Goal: Task Accomplishment & Management: Manage account settings

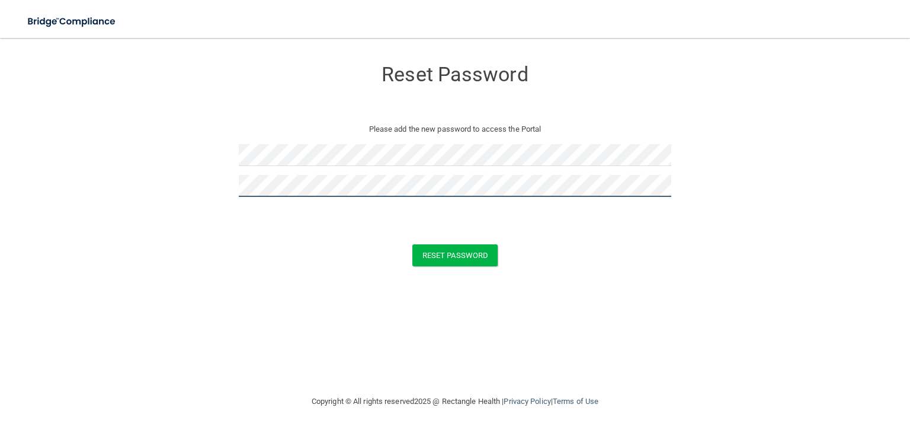
click at [412, 244] on button "Reset Password" at bounding box center [454, 255] width 85 height 22
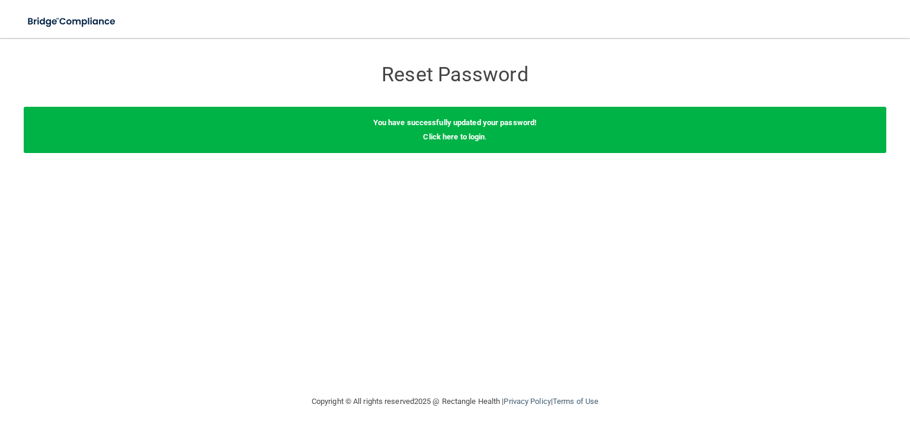
click at [440, 127] on div "You have successfully updated your password! Click here to login ." at bounding box center [455, 130] width 863 height 46
click at [447, 136] on link "Click here to login" at bounding box center [454, 136] width 62 height 9
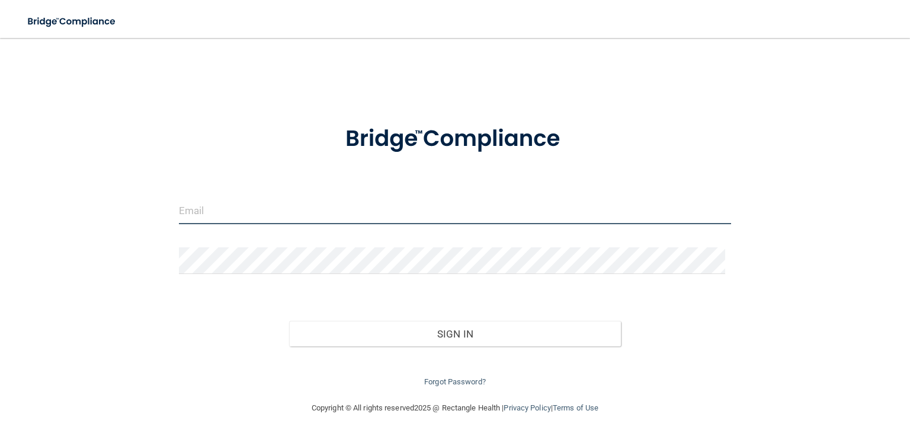
type input "[EMAIL_ADDRESS][DOMAIN_NAME]"
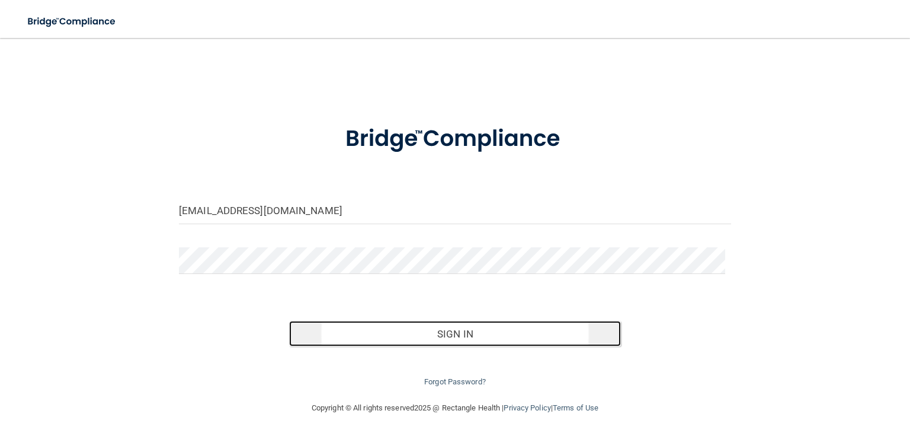
click at [440, 334] on button "Sign In" at bounding box center [454, 334] width 331 height 26
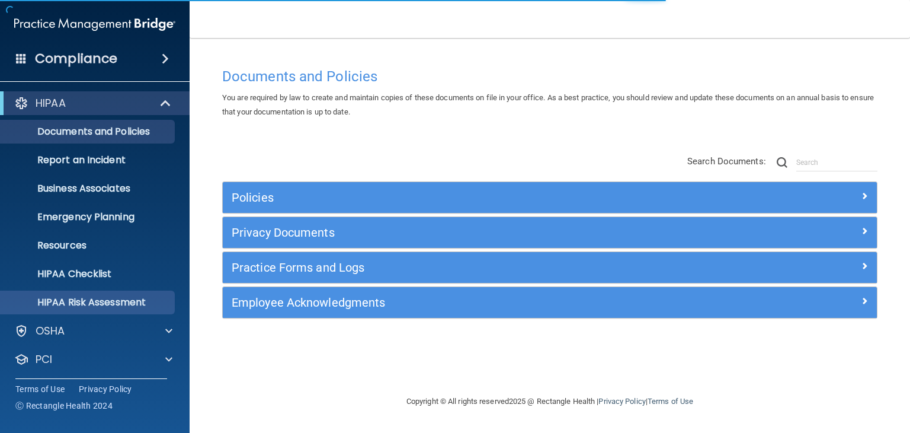
scroll to position [59, 0]
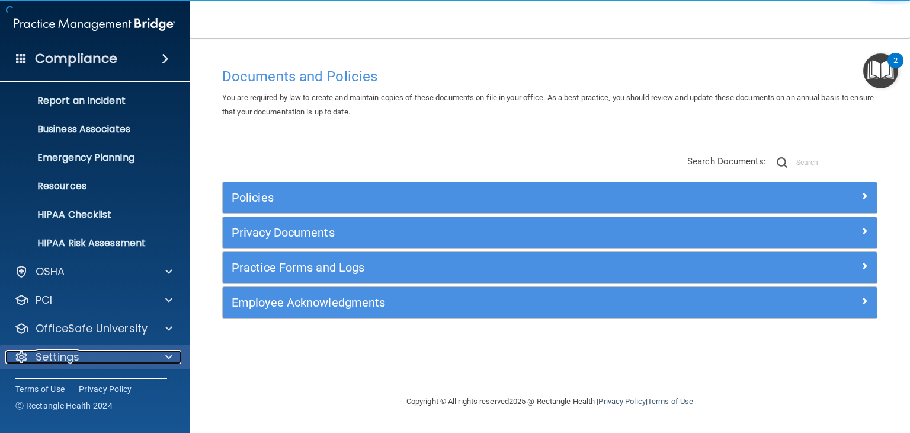
click at [149, 355] on div "Settings" at bounding box center [78, 357] width 147 height 14
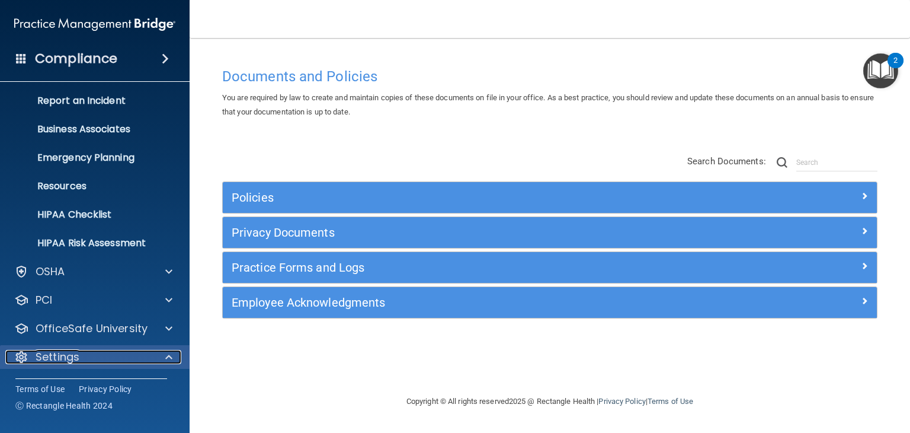
scroll to position [173, 0]
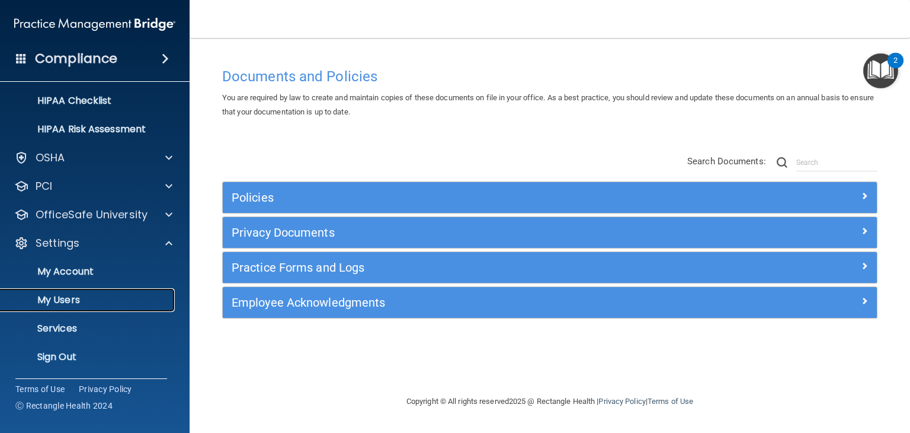
click at [144, 288] on link "My Users" at bounding box center [81, 300] width 187 height 24
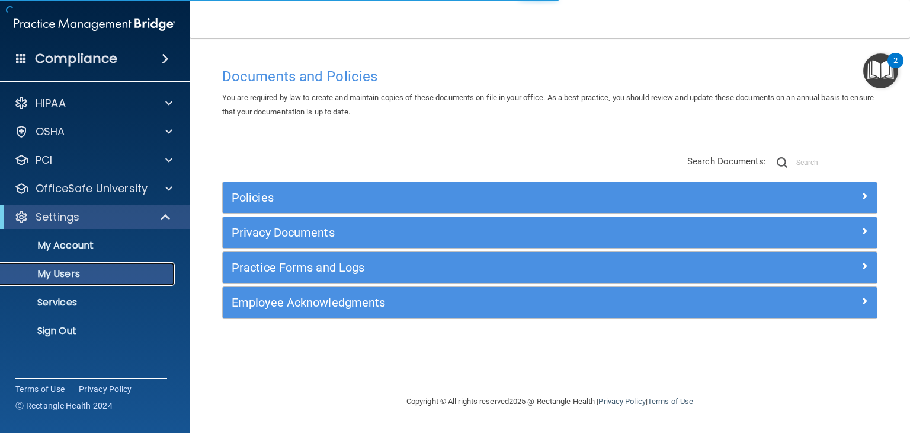
click at [150, 273] on p "My Users" at bounding box center [89, 274] width 162 height 12
select select "20"
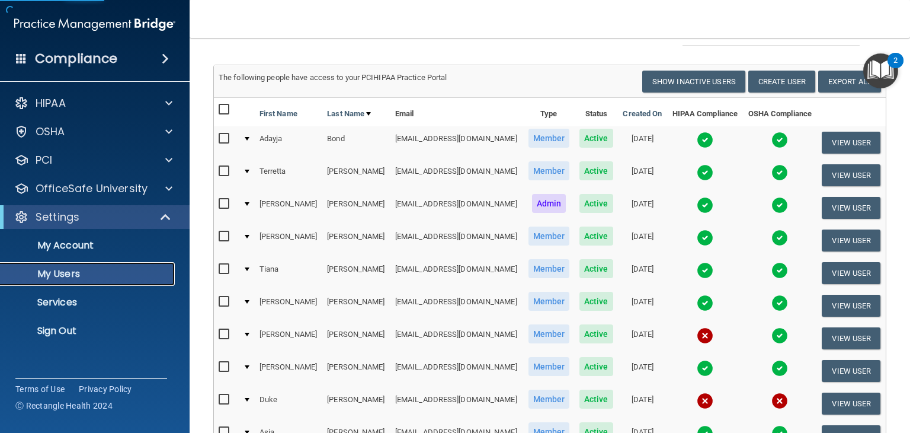
scroll to position [178, 0]
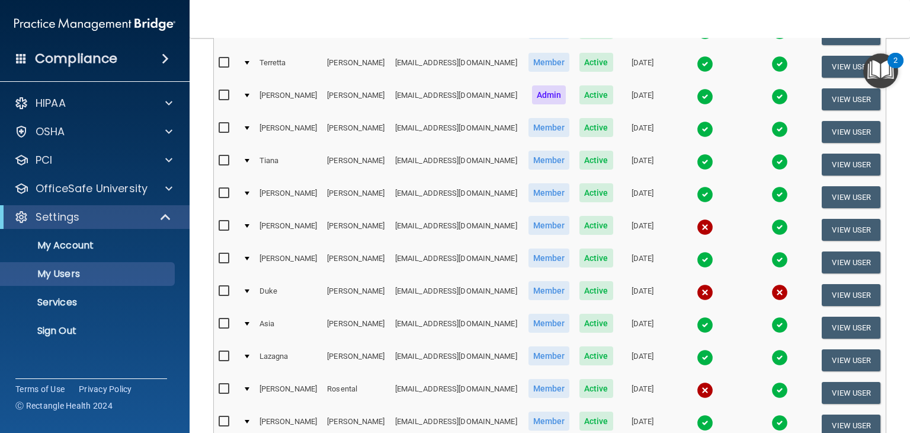
click at [249, 226] on td at bounding box center [246, 229] width 16 height 33
click at [247, 219] on td at bounding box center [246, 229] width 16 height 33
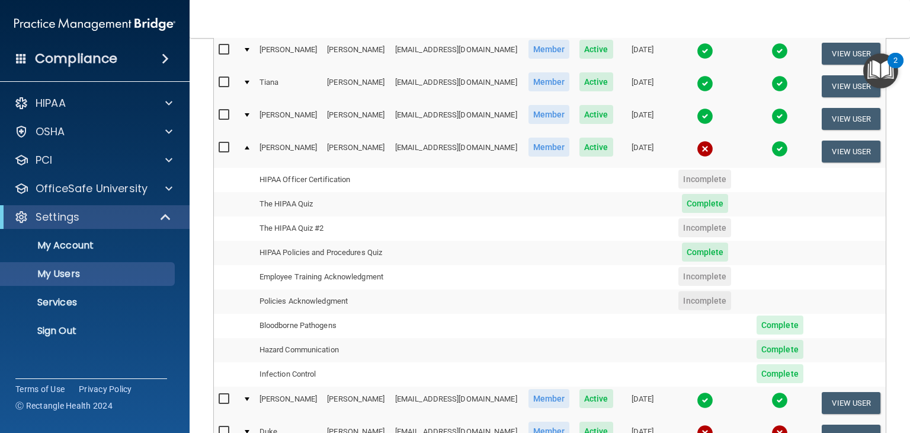
scroll to position [237, 0]
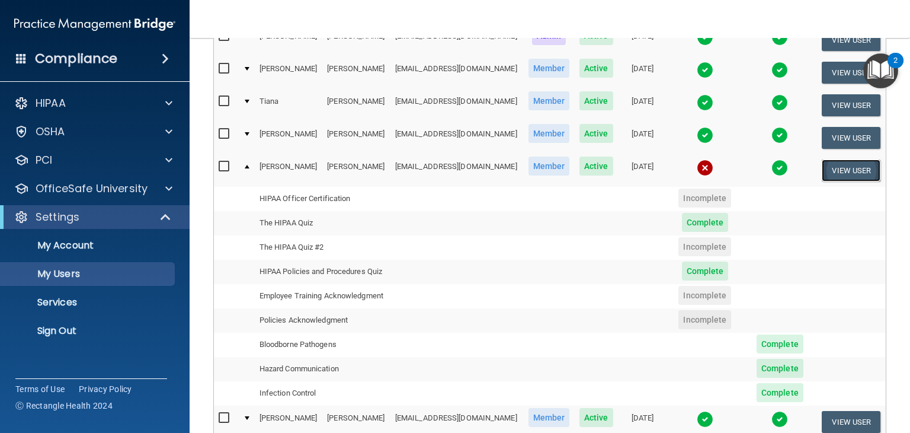
click at [852, 171] on button "View User" at bounding box center [851, 170] width 59 height 22
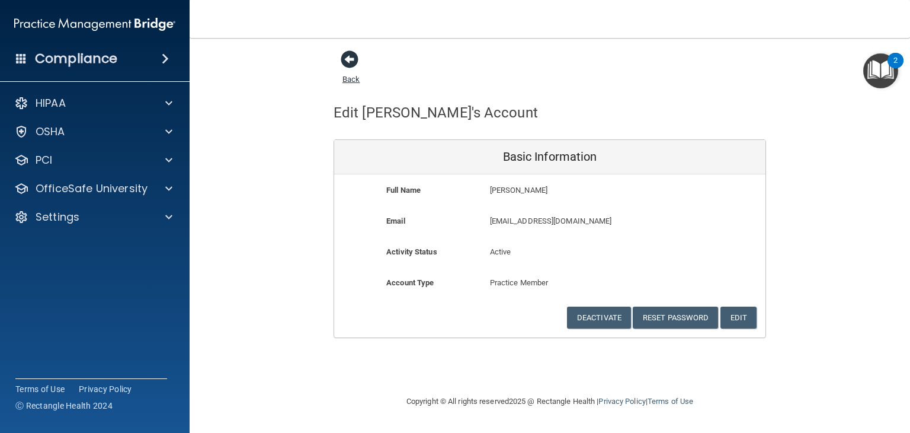
click at [348, 62] on span at bounding box center [350, 59] width 18 height 18
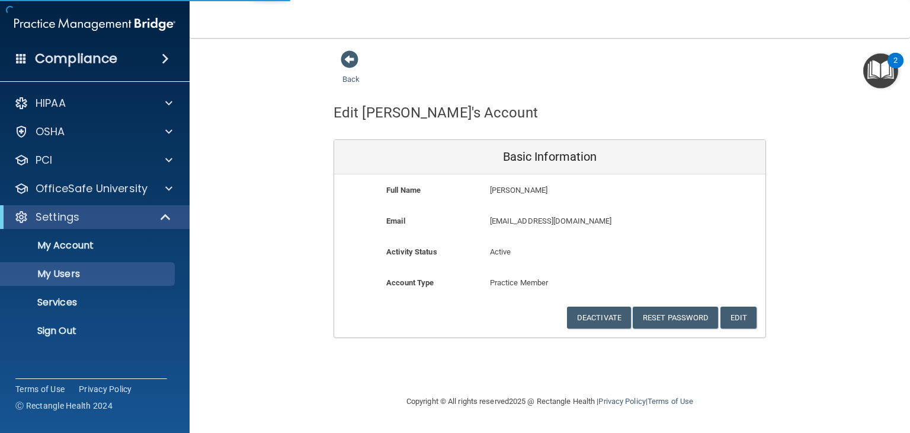
select select "20"
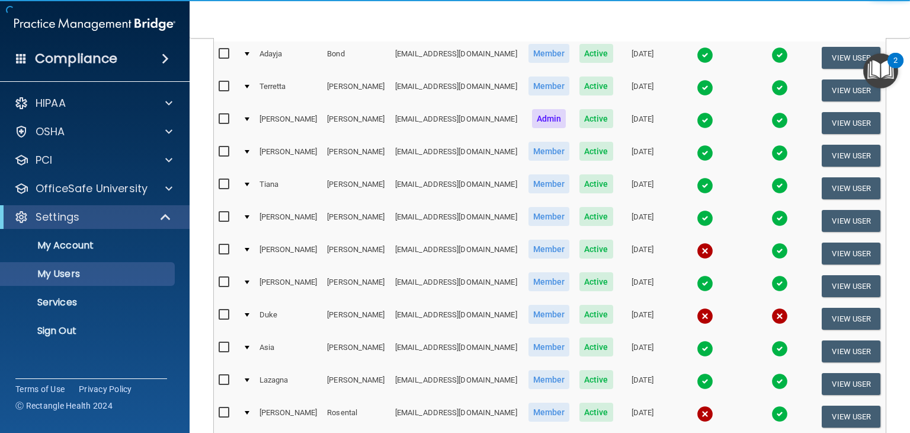
scroll to position [178, 0]
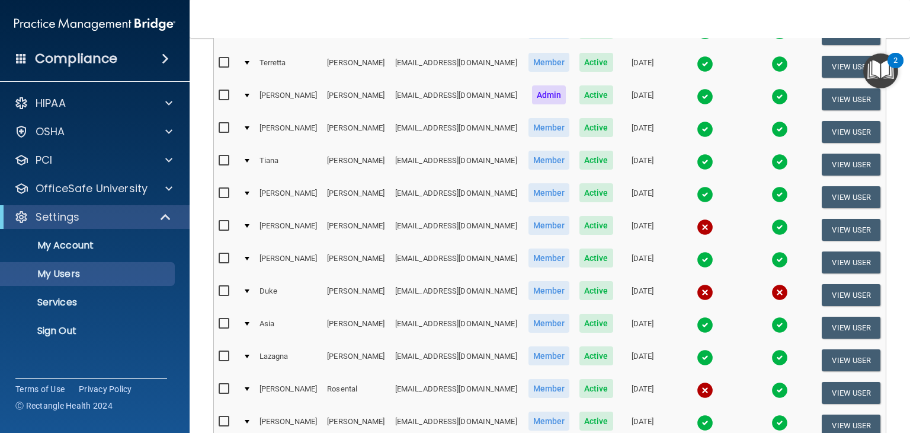
click at [248, 226] on td at bounding box center [246, 229] width 16 height 33
click at [223, 225] on input "checkbox" at bounding box center [226, 225] width 14 height 9
checkbox input "true"
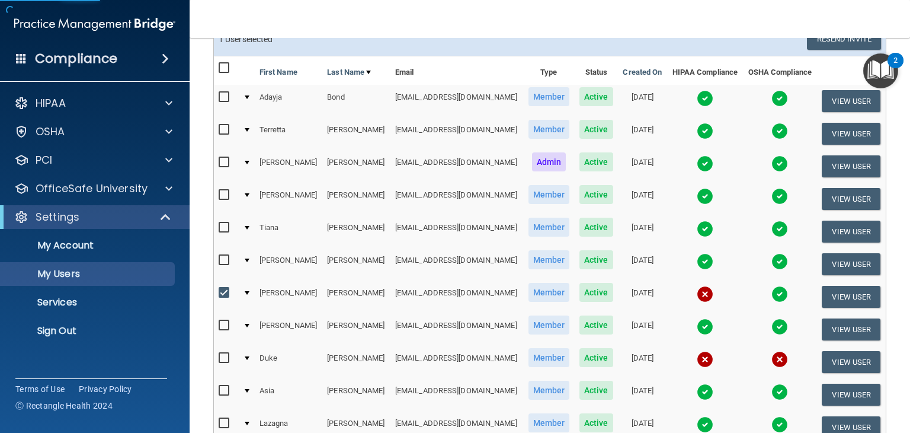
scroll to position [0, 0]
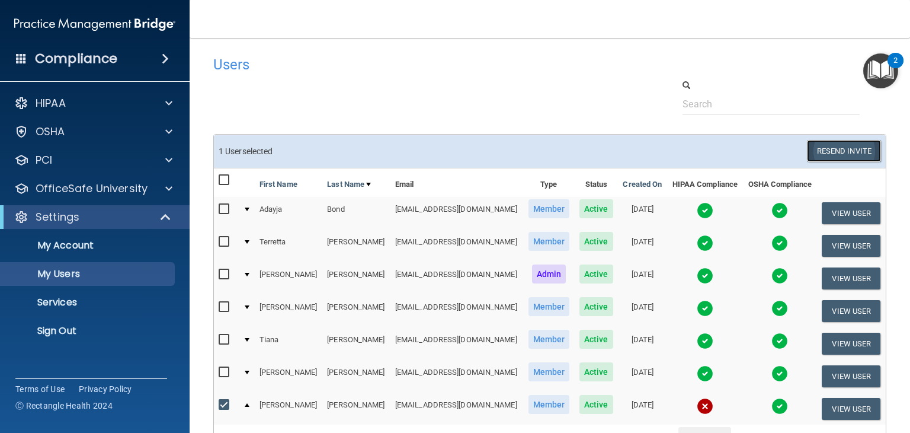
click at [845, 145] on button "Resend Invite" at bounding box center [844, 151] width 74 height 22
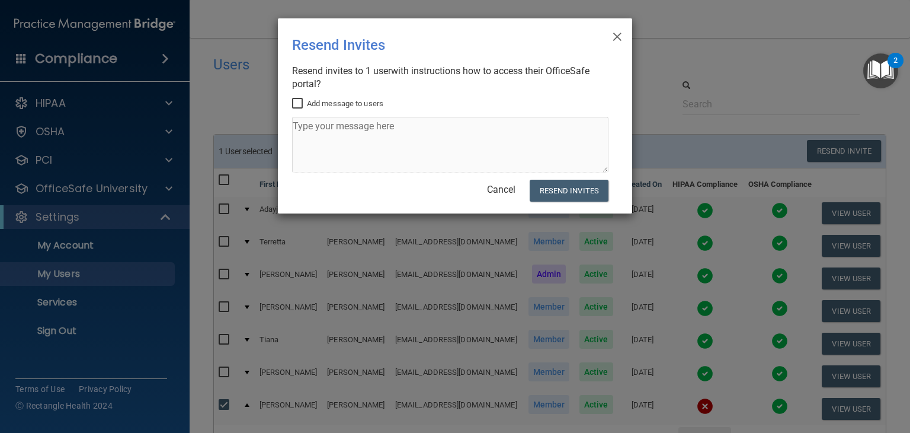
click at [301, 101] on input "Add message to users" at bounding box center [299, 103] width 14 height 9
checkbox input "true"
click at [330, 134] on textarea at bounding box center [450, 145] width 316 height 56
click at [330, 134] on textarea "Hello [PERSON_NAME]," at bounding box center [450, 145] width 316 height 56
click at [364, 129] on textarea "Hello [PERSON_NAME]," at bounding box center [450, 145] width 316 height 56
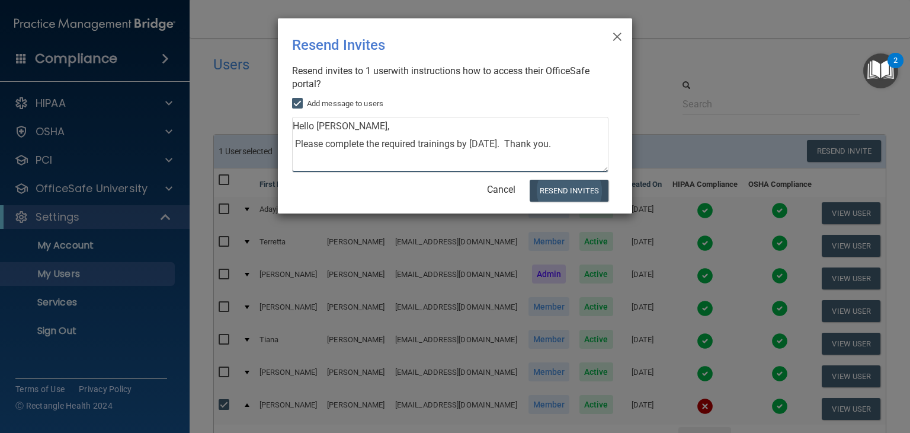
type textarea "Hello [PERSON_NAME], Please complete the required trainings by [DATE]. Thank yo…"
click at [592, 193] on button "Resend Invites" at bounding box center [569, 191] width 79 height 22
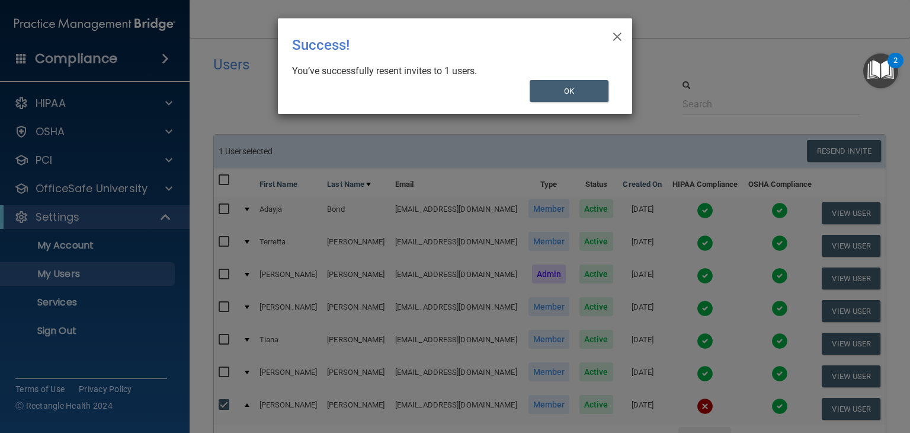
click at [550, 102] on div "× Close Success! You’ve successfully resent invites to 1 users. OK" at bounding box center [455, 65] width 354 height 95
click at [554, 91] on button "OK" at bounding box center [569, 91] width 79 height 22
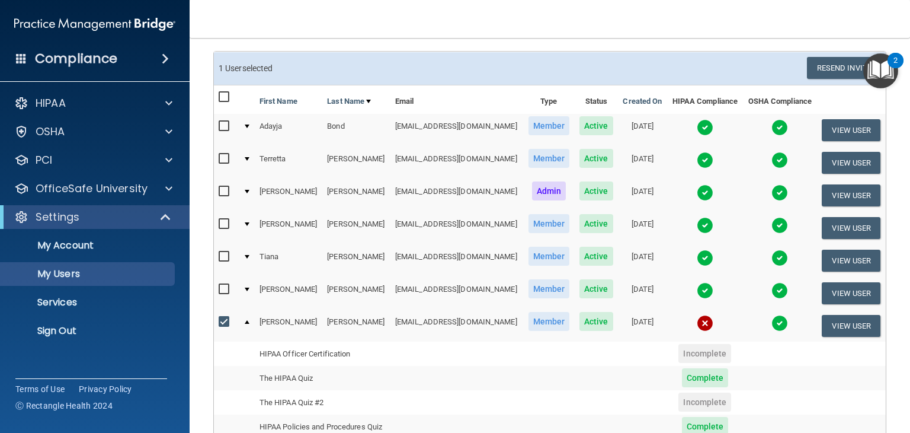
scroll to position [118, 0]
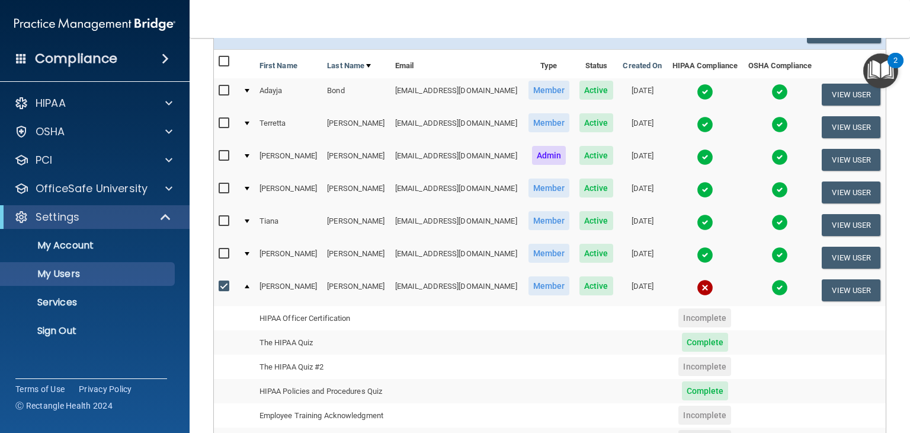
click at [223, 281] on input "checkbox" at bounding box center [226, 285] width 14 height 9
checkbox input "false"
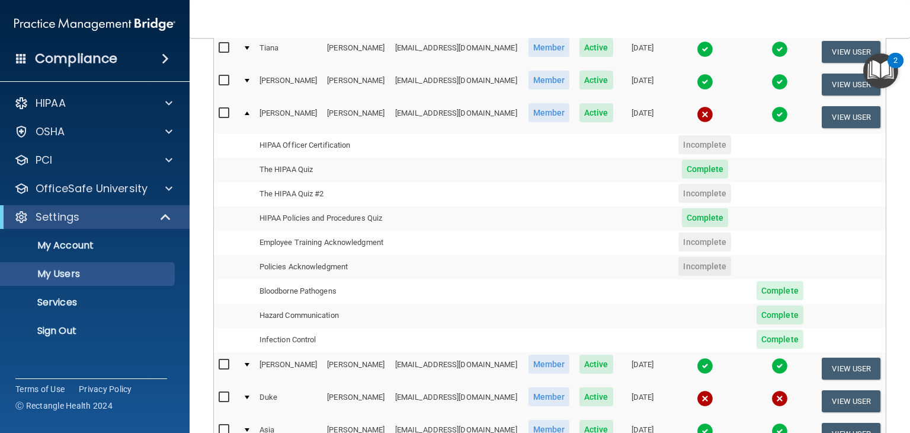
scroll to position [296, 0]
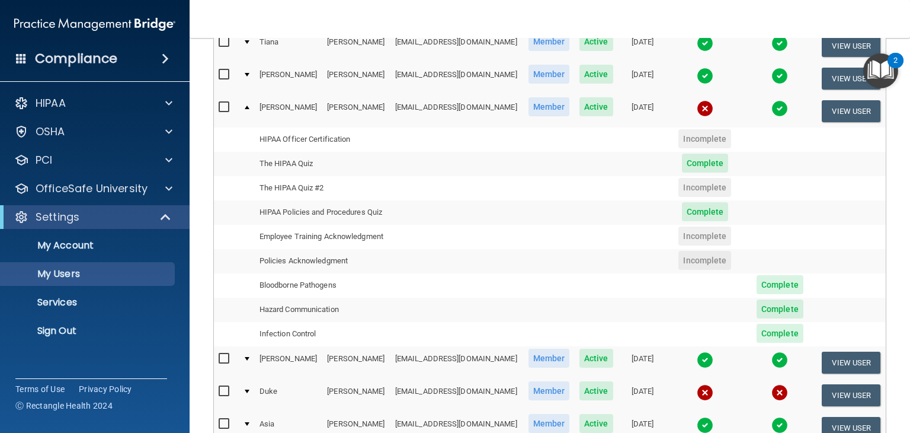
click at [243, 104] on td at bounding box center [246, 111] width 16 height 32
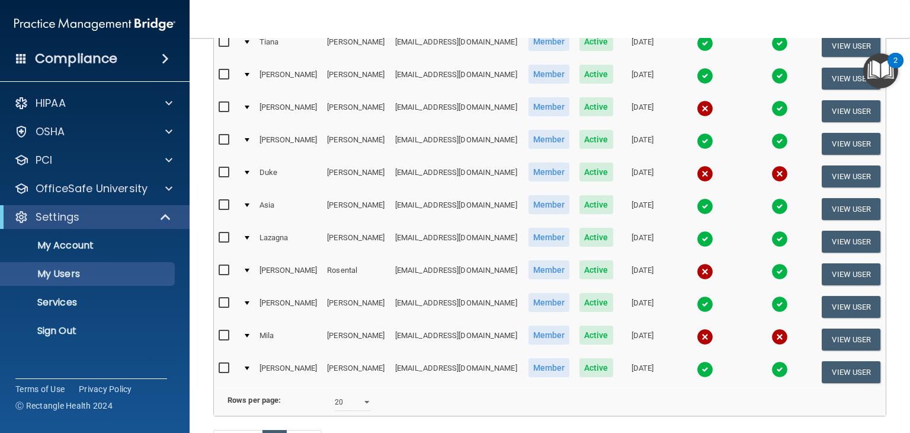
click at [249, 171] on div at bounding box center [247, 173] width 5 height 4
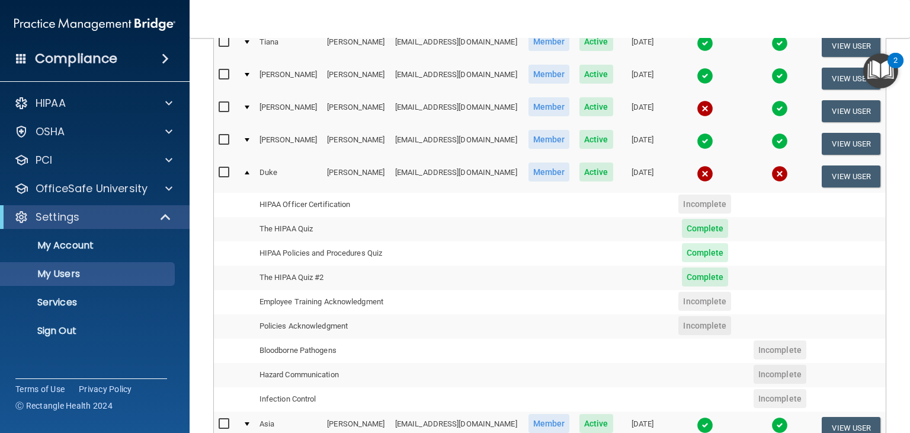
click at [226, 171] on input "checkbox" at bounding box center [226, 172] width 14 height 9
checkbox input "true"
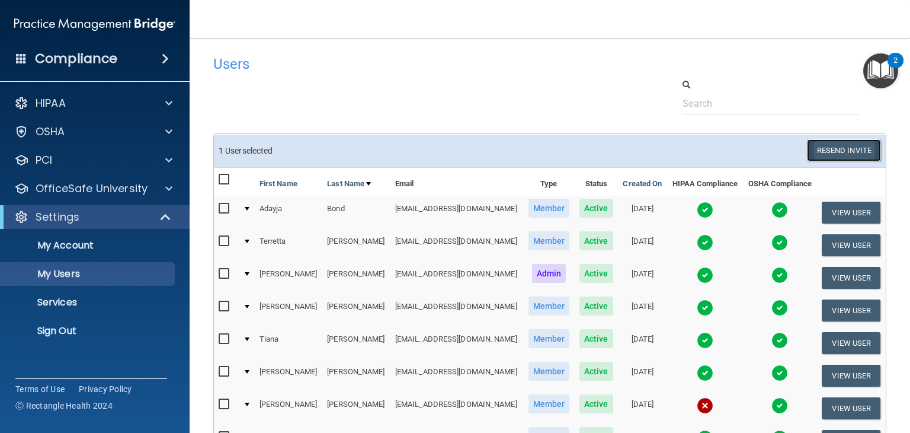
click at [825, 146] on button "Resend Invite" at bounding box center [844, 150] width 74 height 22
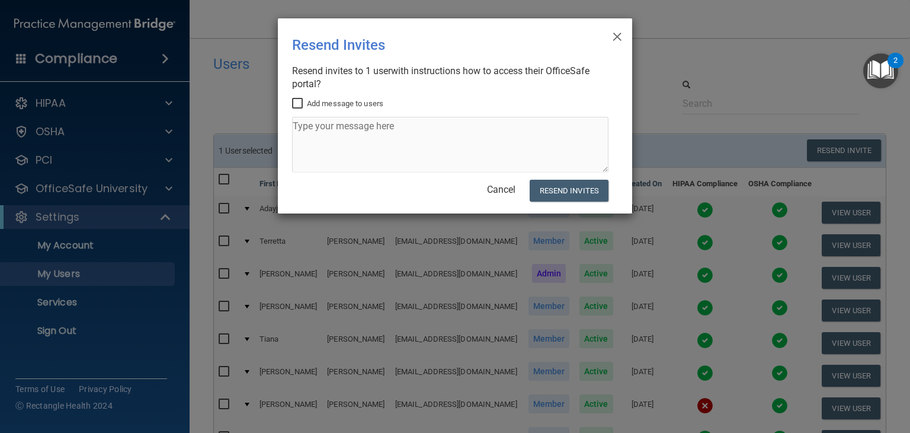
drag, startPoint x: 293, startPoint y: 101, endPoint x: 299, endPoint y: 102, distance: 6.8
click at [294, 101] on input "Add message to users" at bounding box center [299, 103] width 14 height 9
checkbox input "true"
click at [313, 126] on textarea at bounding box center [450, 145] width 316 height 56
click at [410, 127] on textarea "Hello [PERSON_NAME]" at bounding box center [450, 145] width 316 height 56
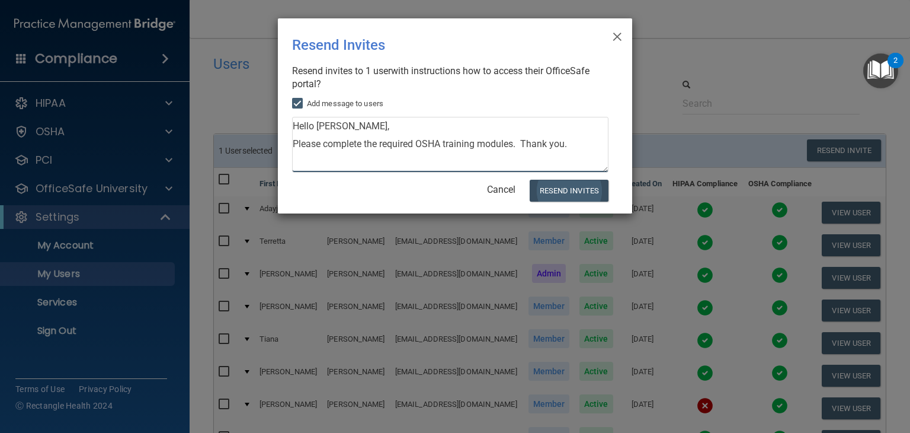
type textarea "Hello [PERSON_NAME], Please complete the required OSHA training modules. Thank …"
click at [561, 193] on button "Resend Invites" at bounding box center [569, 191] width 79 height 22
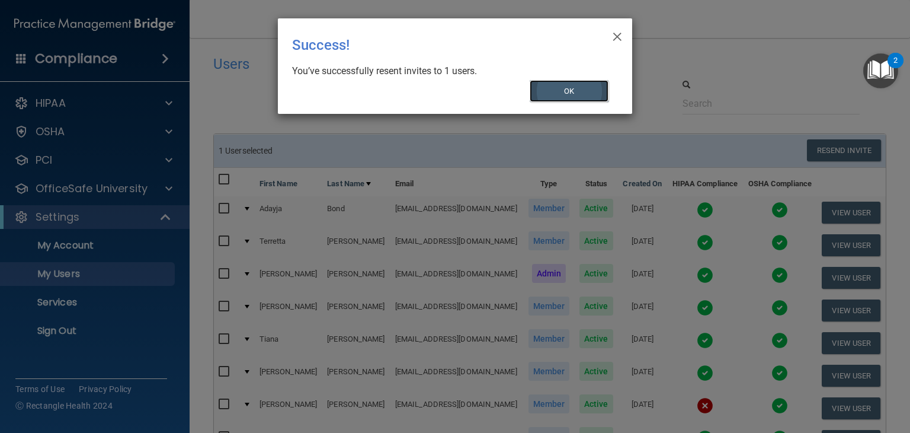
click at [573, 90] on button "OK" at bounding box center [569, 91] width 79 height 22
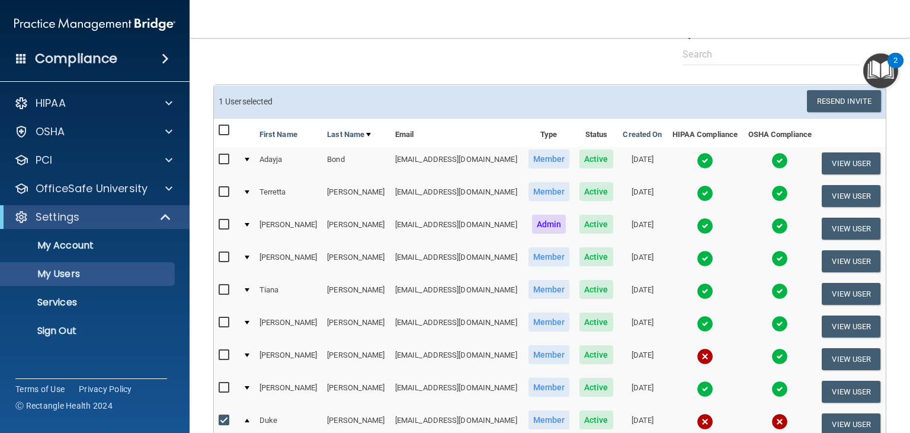
scroll to position [178, 0]
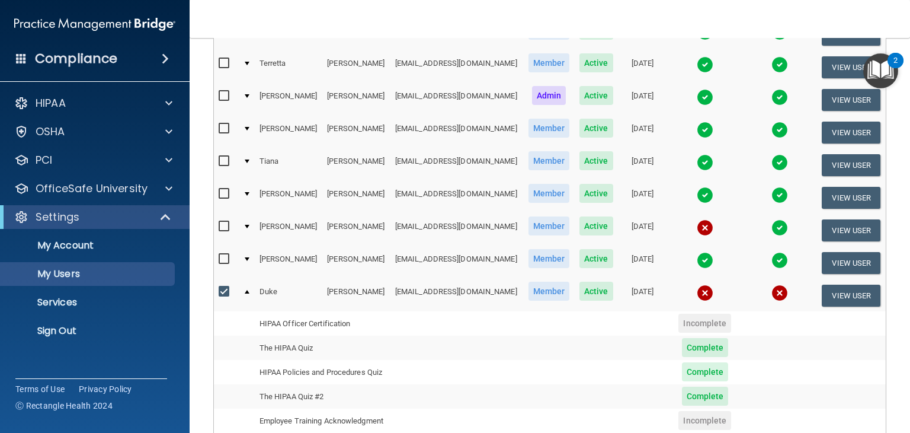
click at [227, 288] on input "checkbox" at bounding box center [226, 291] width 14 height 9
checkbox input "false"
click at [246, 289] on div at bounding box center [247, 291] width 5 height 4
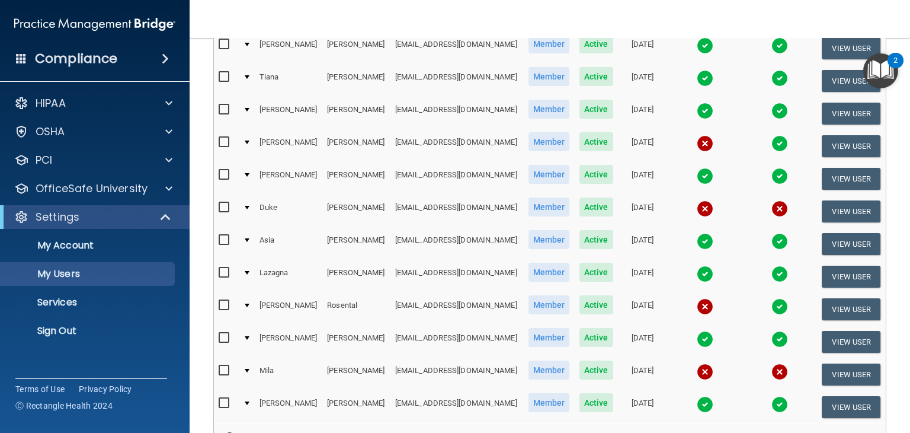
scroll to position [296, 0]
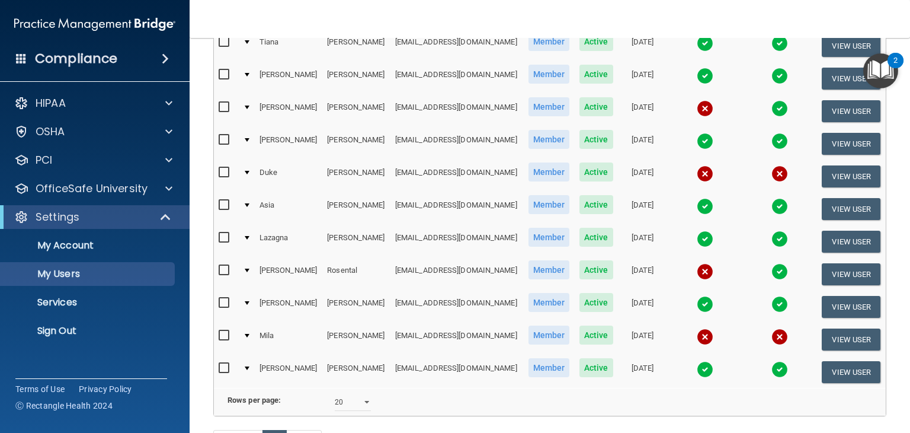
click at [249, 268] on div at bounding box center [247, 270] width 5 height 4
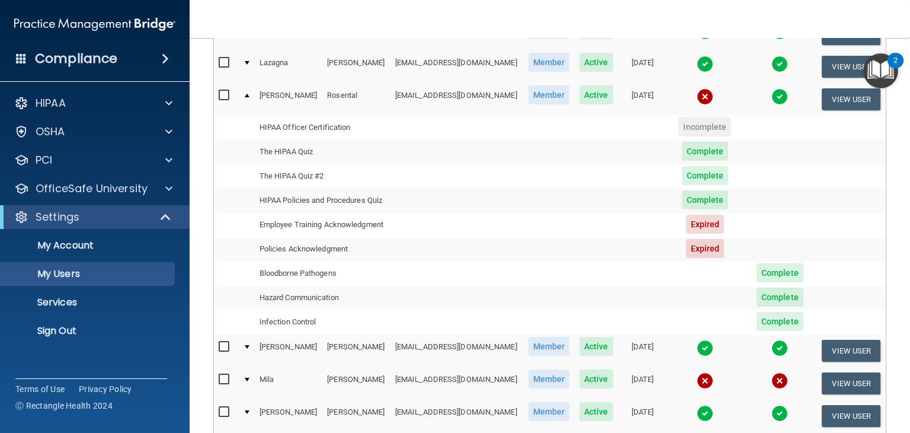
scroll to position [474, 0]
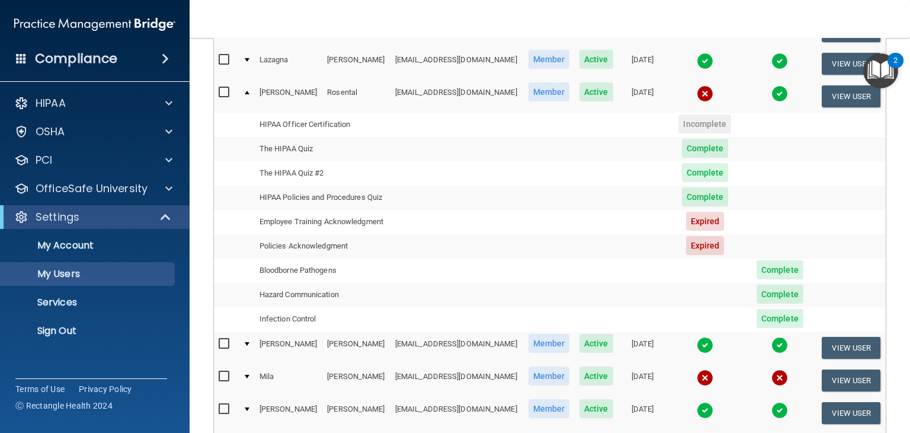
click at [223, 88] on input "checkbox" at bounding box center [226, 92] width 14 height 9
checkbox input "true"
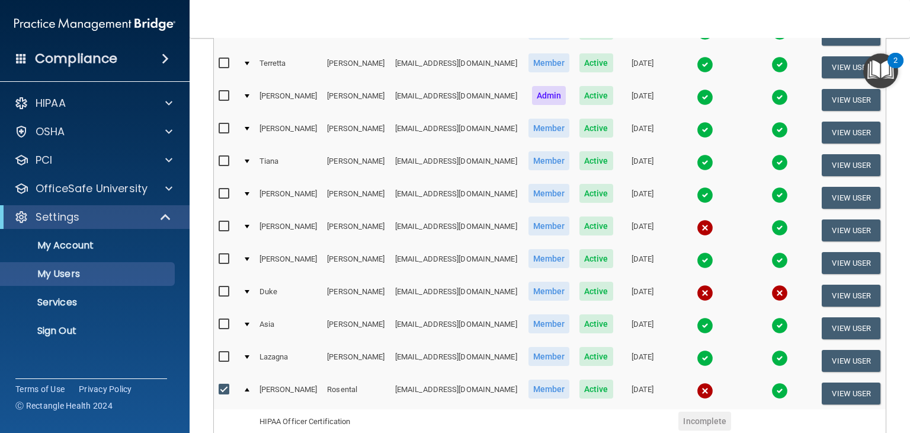
scroll to position [0, 0]
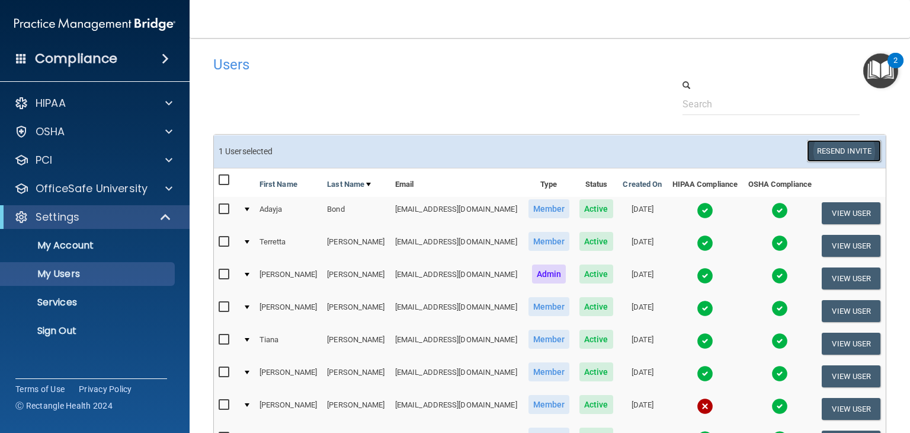
click at [816, 155] on button "Resend Invite" at bounding box center [844, 151] width 74 height 22
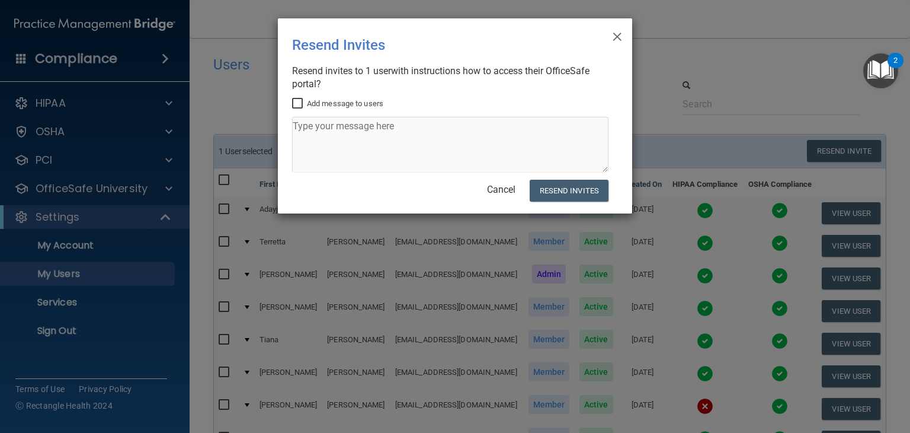
click at [302, 106] on input "Add message to users" at bounding box center [299, 103] width 14 height 9
checkbox input "true"
click at [322, 126] on textarea at bounding box center [450, 145] width 316 height 56
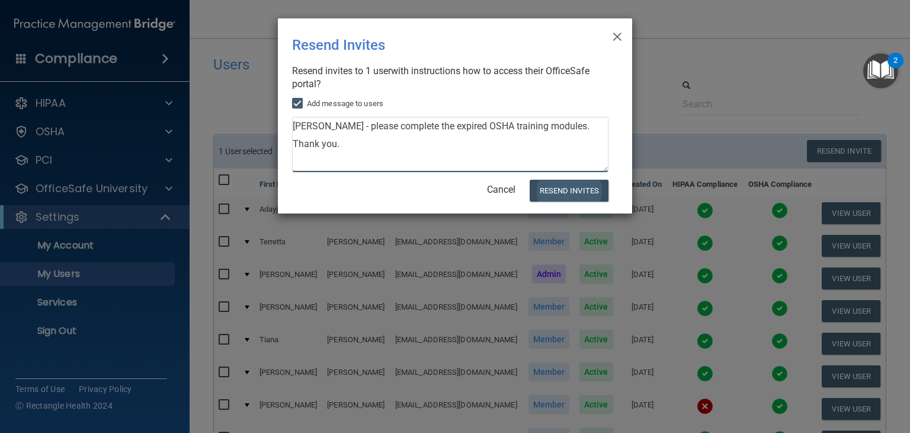
type textarea "[PERSON_NAME] - please complete the expired OSHA training modules. Thank you."
click at [588, 196] on button "Resend Invites" at bounding box center [569, 191] width 79 height 22
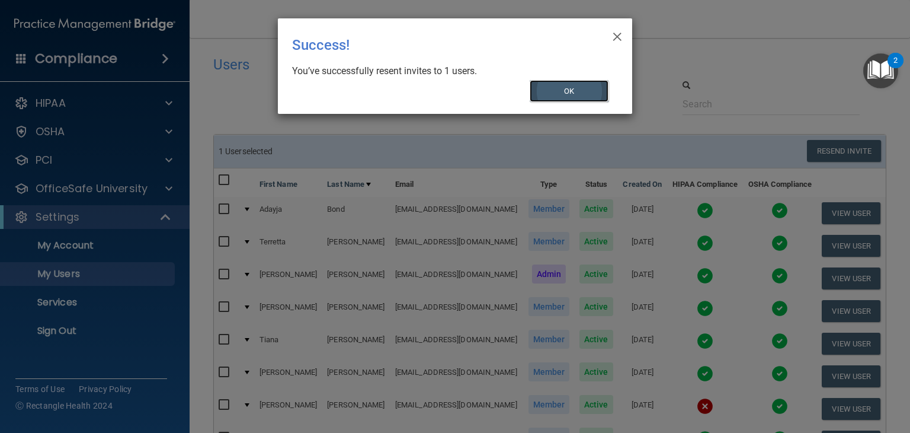
click at [565, 87] on button "OK" at bounding box center [569, 91] width 79 height 22
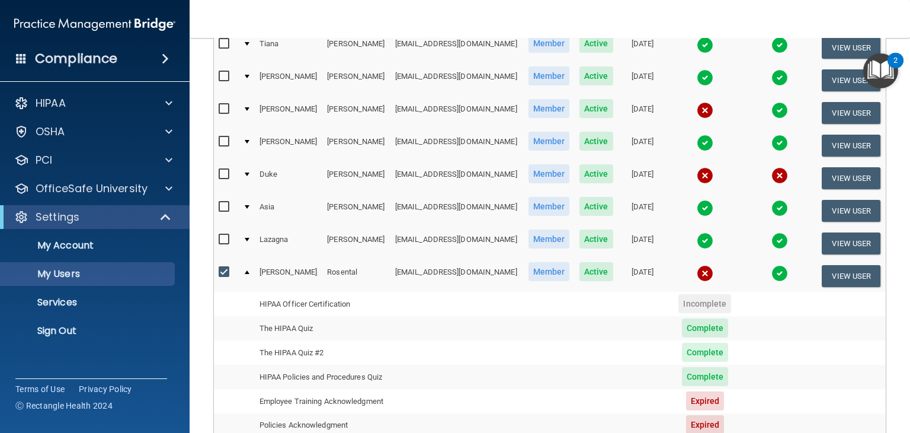
scroll to position [296, 0]
click at [223, 267] on input "checkbox" at bounding box center [226, 271] width 14 height 9
checkbox input "false"
click at [246, 269] on td at bounding box center [246, 275] width 16 height 32
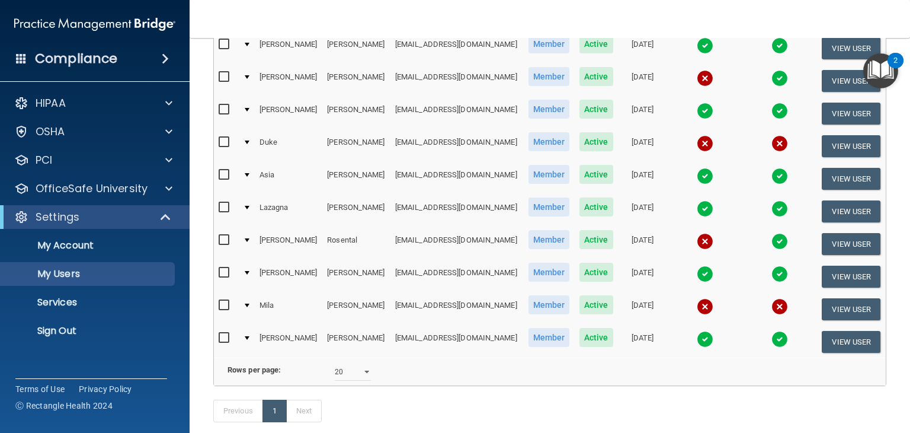
scroll to position [354, 0]
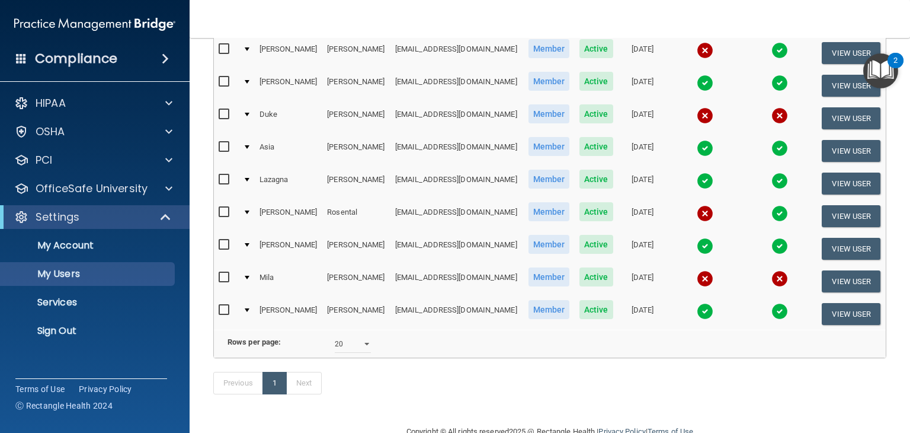
click at [249, 275] on div at bounding box center [247, 277] width 5 height 4
click at [246, 275] on div at bounding box center [247, 277] width 5 height 4
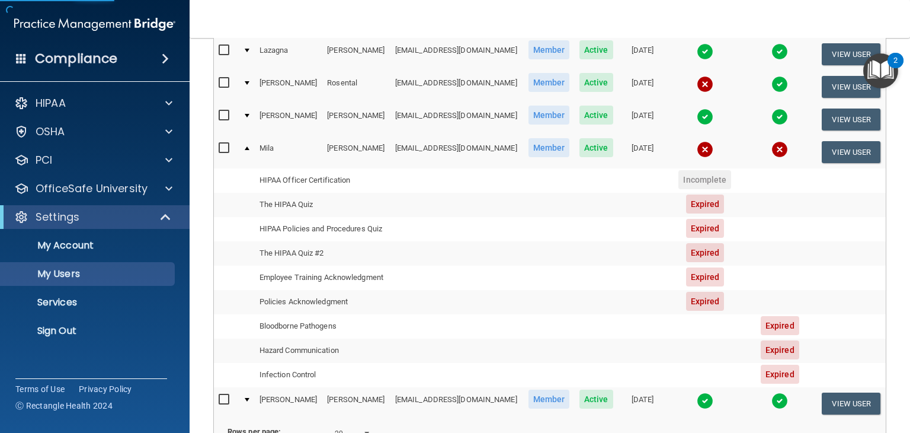
scroll to position [473, 0]
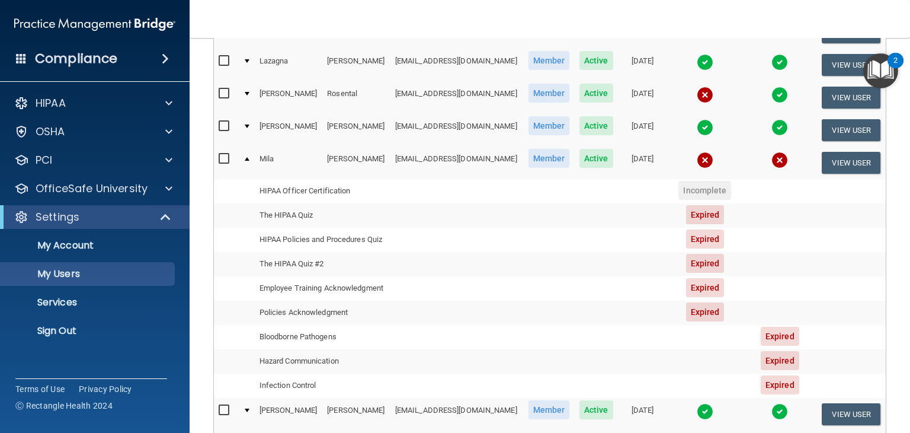
click at [225, 157] on input "checkbox" at bounding box center [226, 158] width 14 height 9
checkbox input "true"
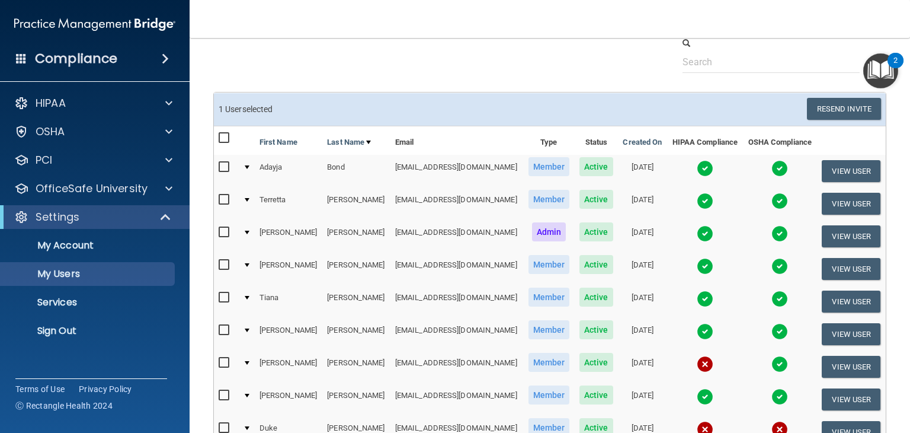
scroll to position [0, 0]
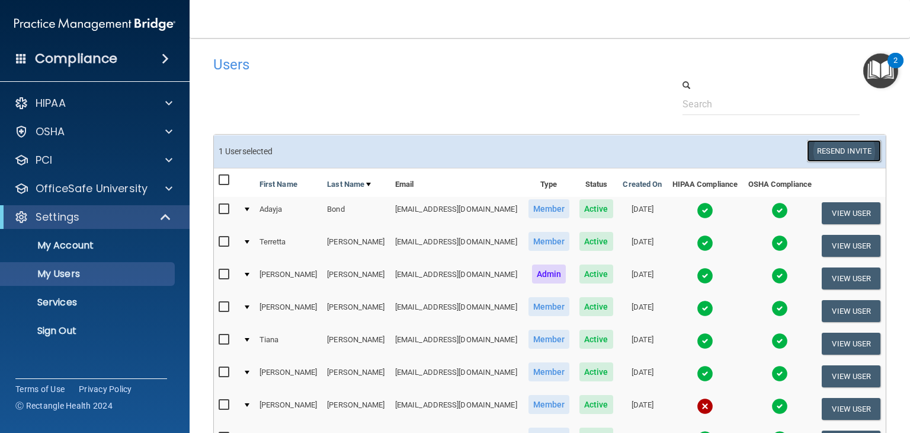
click at [822, 146] on button "Resend Invite" at bounding box center [844, 151] width 74 height 22
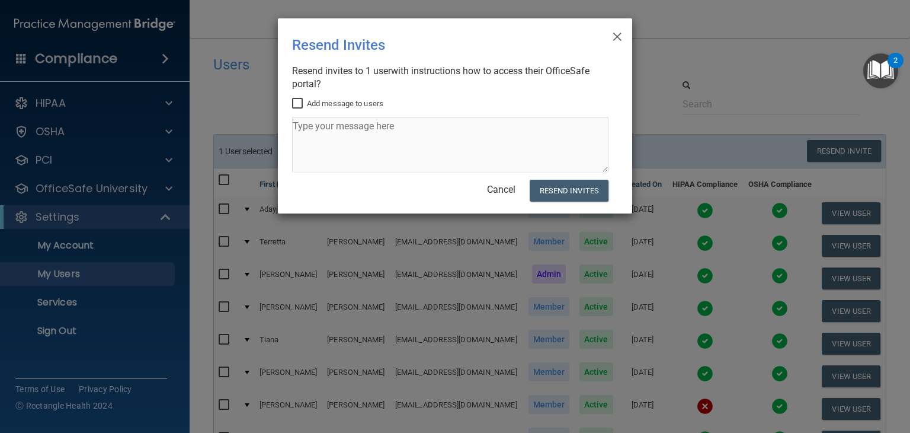
click at [300, 100] on input "Add message to users" at bounding box center [299, 103] width 14 height 9
checkbox input "true"
click at [346, 127] on textarea at bounding box center [450, 145] width 316 height 56
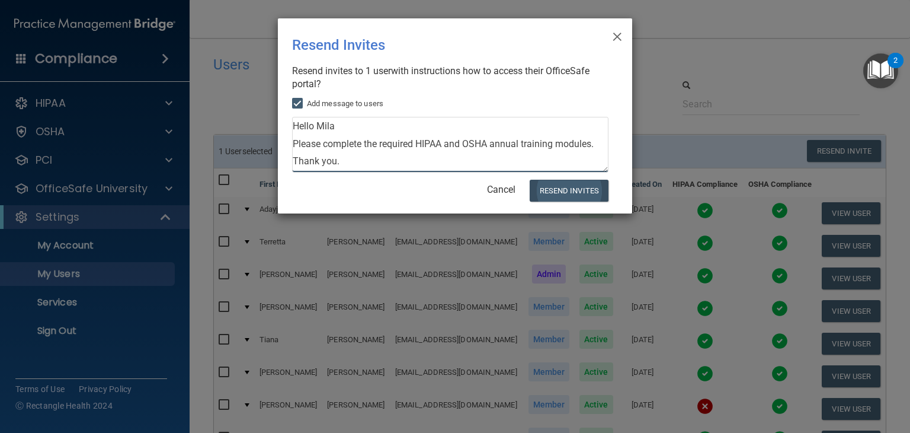
type textarea "Hello Mila Please complete the required HIPAA and OSHA annual training modules.…"
click at [572, 197] on button "Resend Invites" at bounding box center [569, 191] width 79 height 22
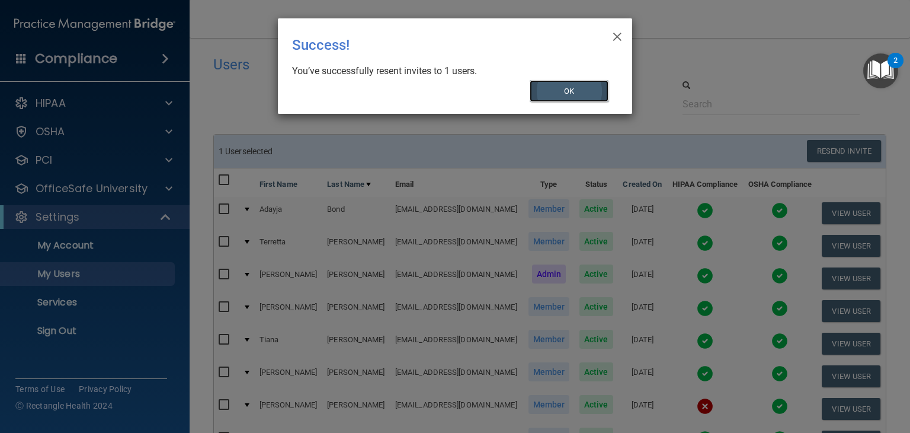
click at [547, 91] on button "OK" at bounding box center [569, 91] width 79 height 22
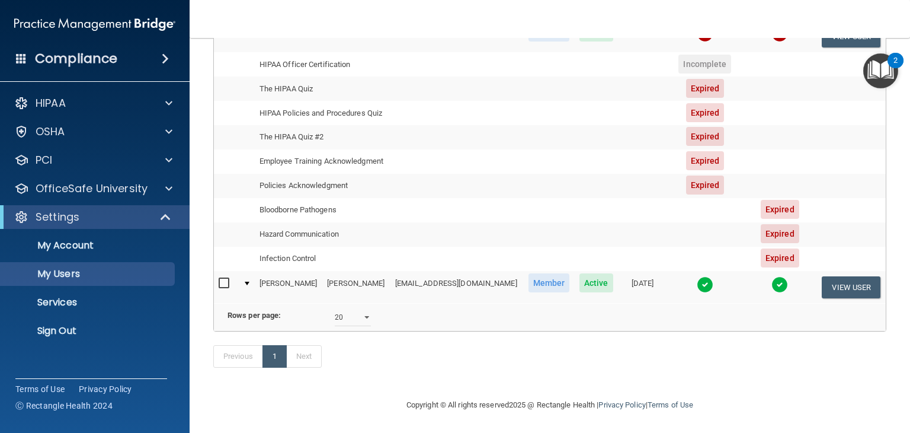
scroll to position [611, 0]
click at [308, 354] on link "Next" at bounding box center [304, 355] width 36 height 23
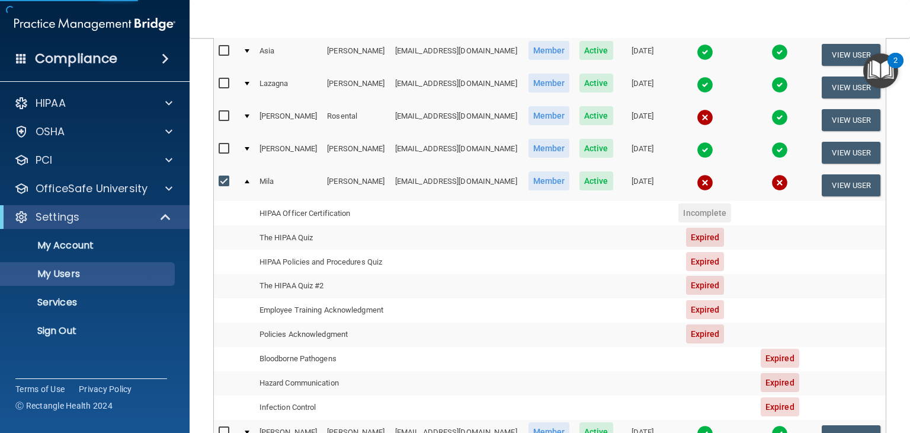
scroll to position [315, 0]
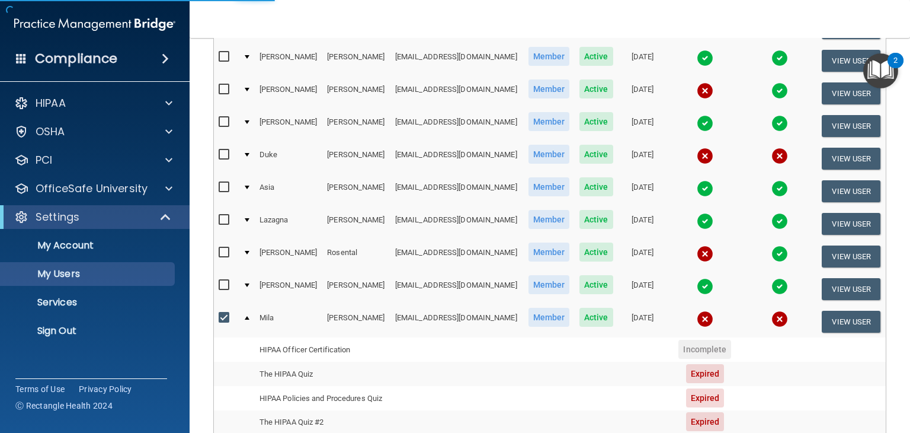
select select "20"
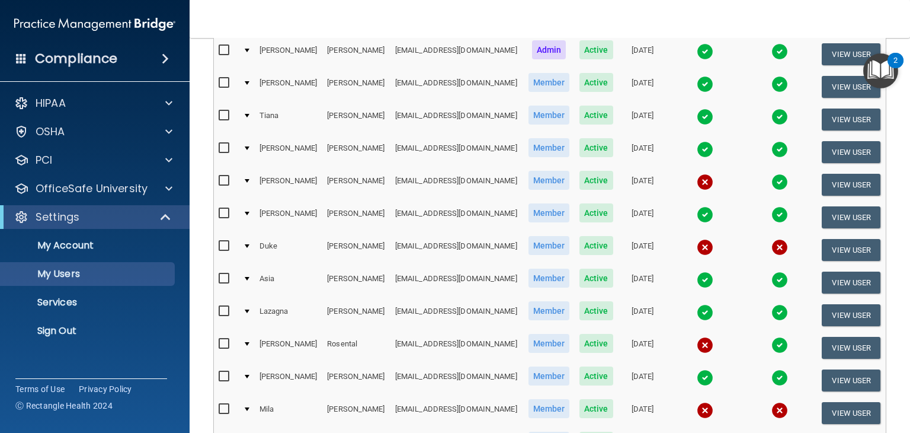
scroll to position [178, 0]
